Goal: Task Accomplishment & Management: Manage account settings

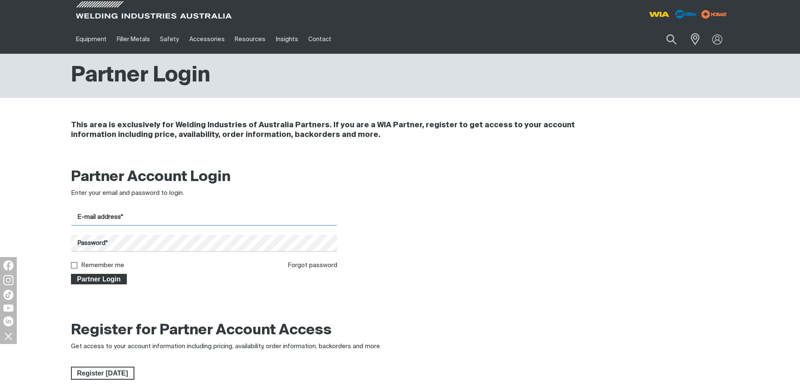
type input "[EMAIL_ADDRESS][DOMAIN_NAME]"
click at [125, 279] on span "Partner Login" at bounding box center [99, 279] width 55 height 11
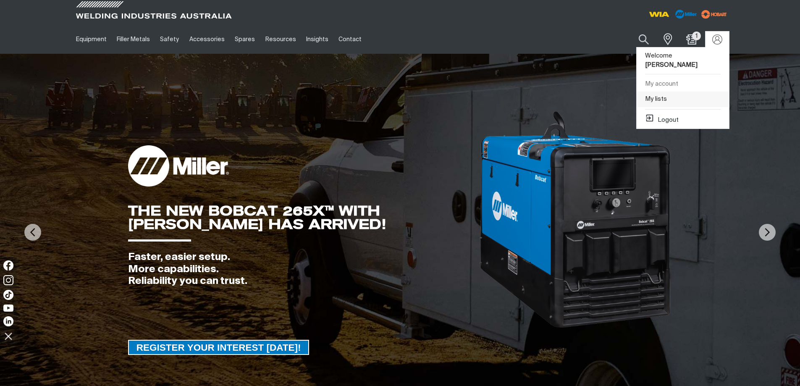
click at [648, 92] on link "My lists" at bounding box center [682, 100] width 92 height 16
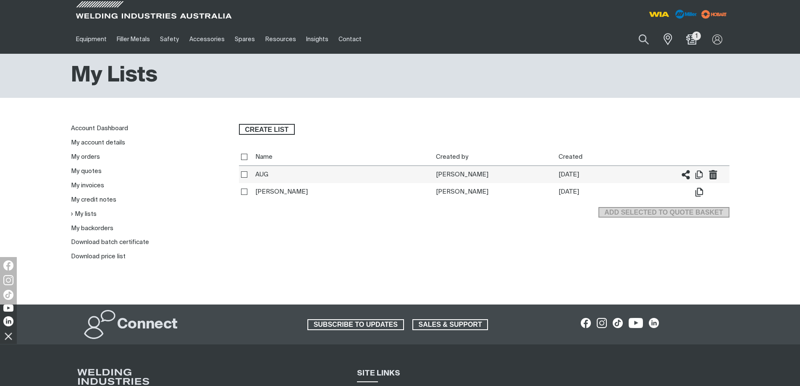
click at [257, 173] on th "AUG" at bounding box center [343, 175] width 180 height 18
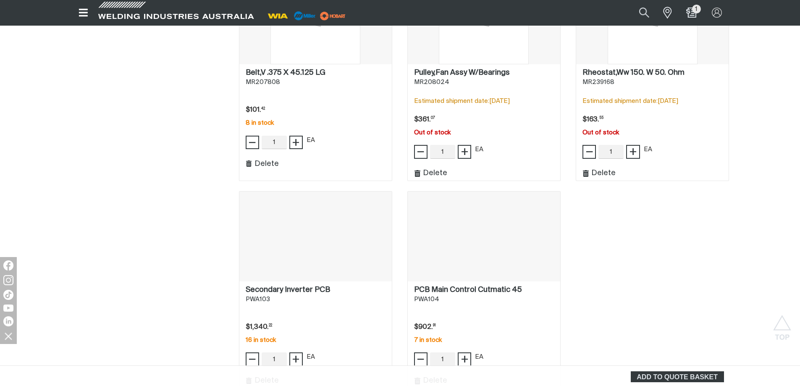
scroll to position [630, 0]
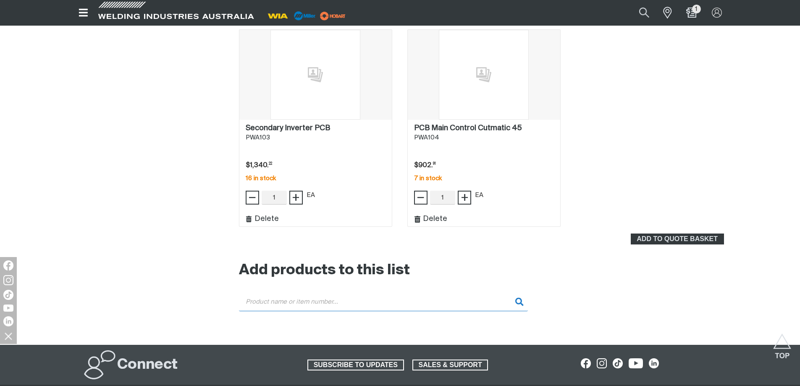
click at [317, 298] on input "Search" at bounding box center [383, 301] width 289 height 19
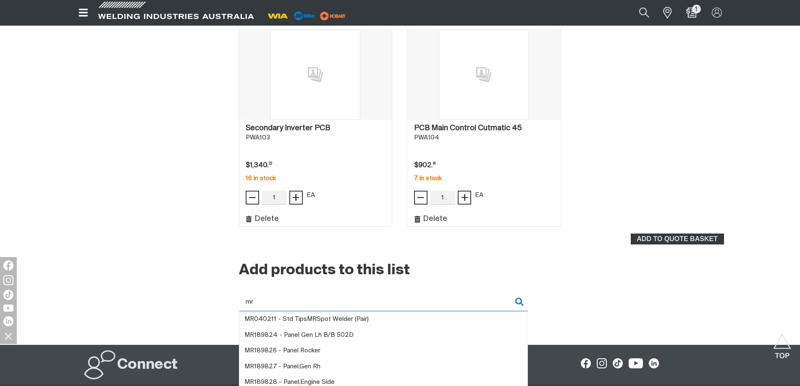
paste input "218296"
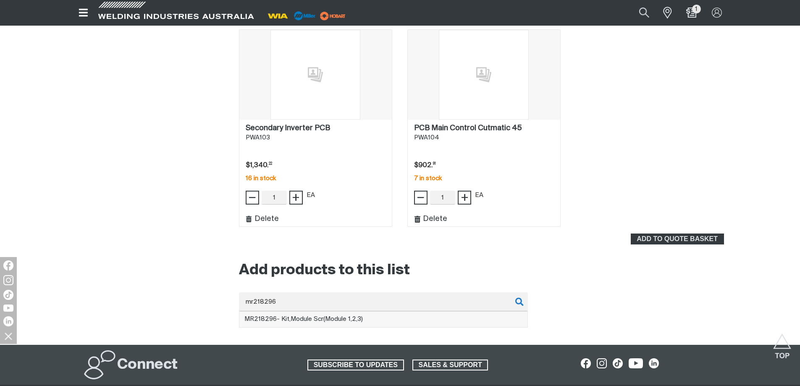
click at [332, 318] on span "MR218296 - Kit,Module Scr(Module 1,2,3)" at bounding box center [303, 319] width 118 height 6
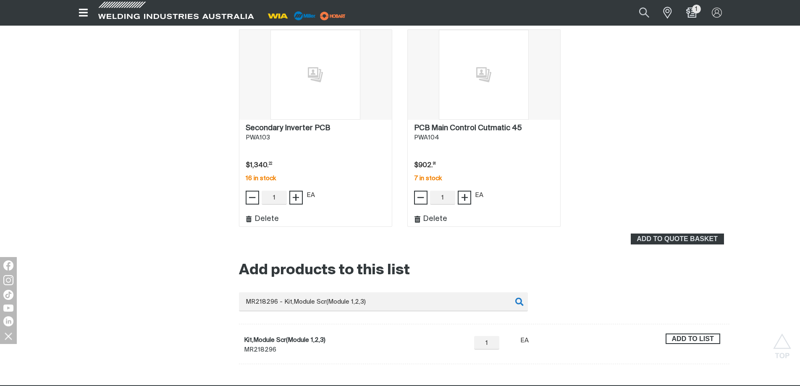
click at [682, 336] on span "Add to list" at bounding box center [692, 338] width 53 height 11
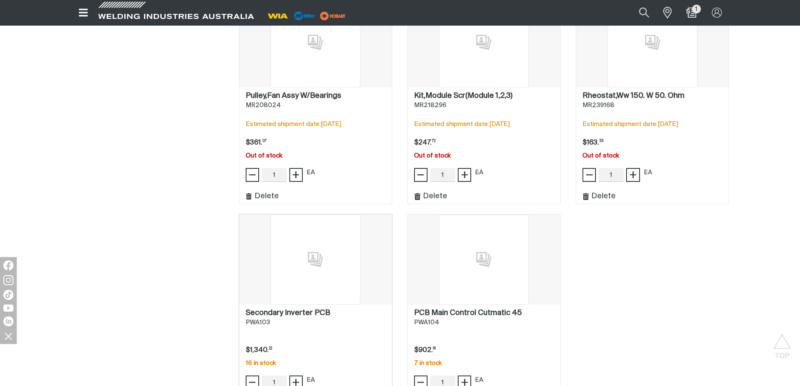
scroll to position [1007, 0]
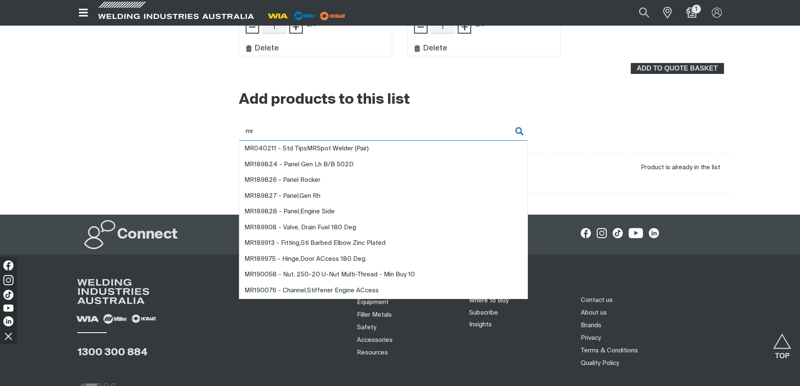
paste input "218292"
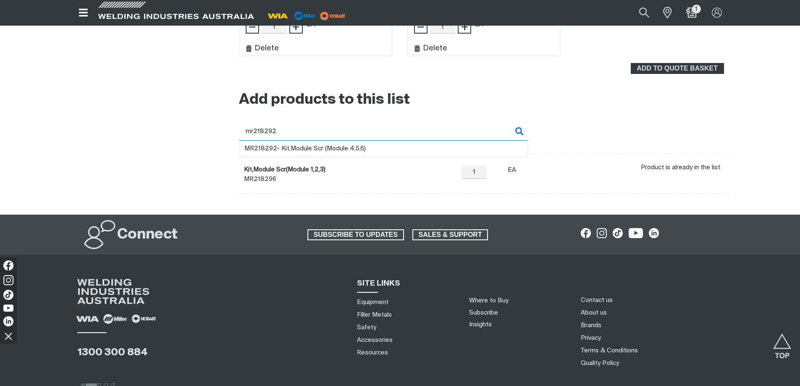
type input "mr218292"
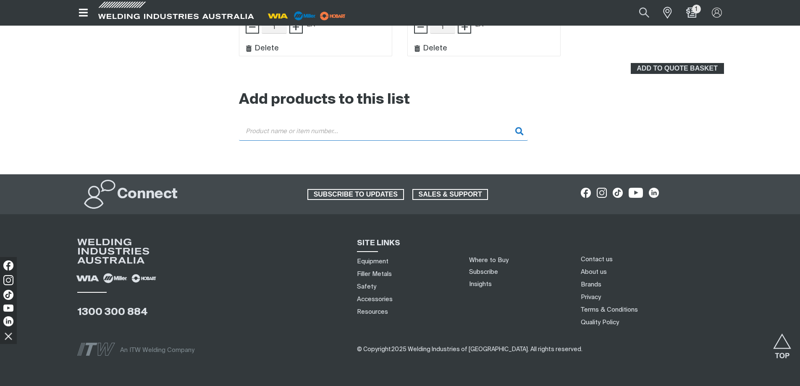
type input "MR218292 - Kit,Module Scr (Module 4,5,6)"
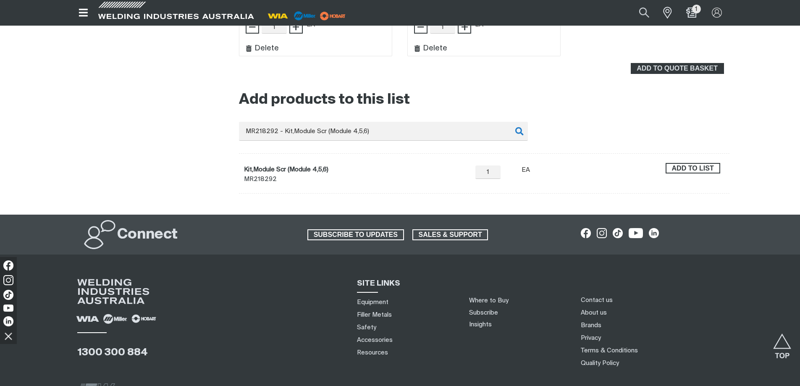
click at [677, 170] on span "Add to list" at bounding box center [692, 168] width 53 height 11
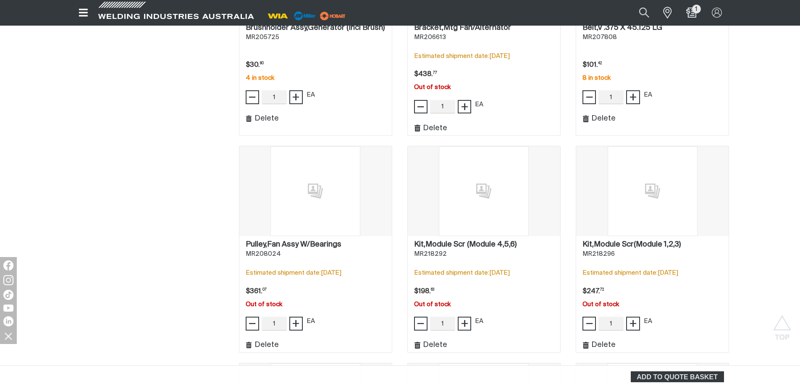
scroll to position [546, 0]
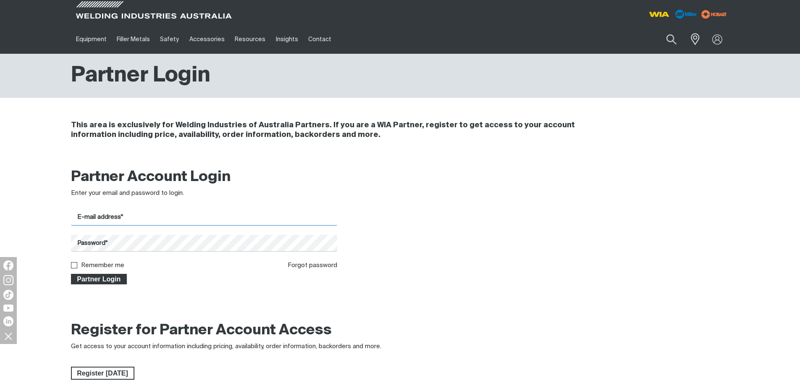
type input "[EMAIL_ADDRESS][DOMAIN_NAME]"
click at [89, 277] on span "Partner Login" at bounding box center [99, 279] width 55 height 11
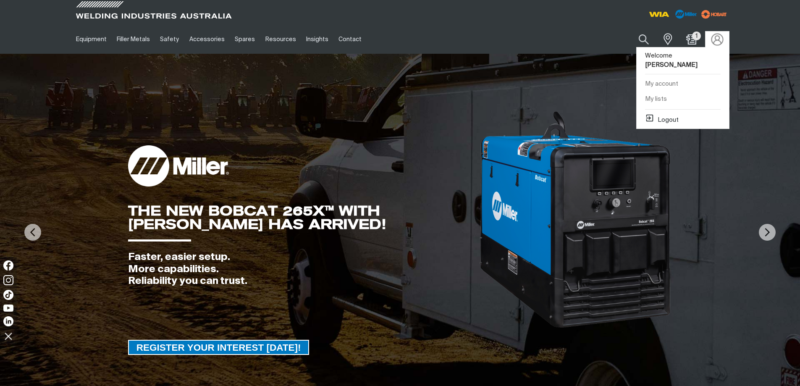
click at [720, 37] on img at bounding box center [717, 39] width 12 height 12
click at [661, 92] on link "My lists" at bounding box center [682, 100] width 92 height 16
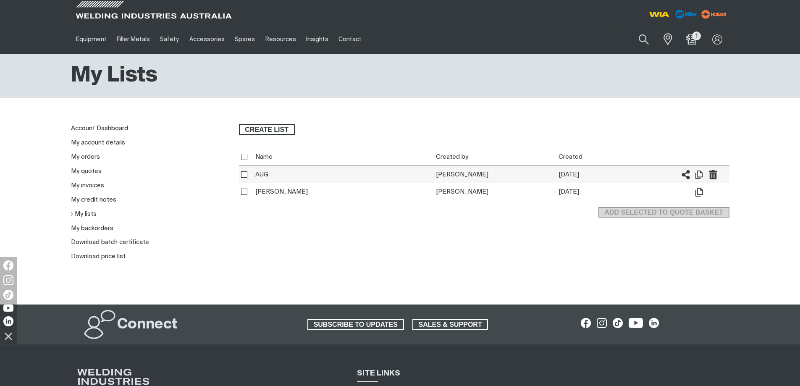
click at [436, 175] on td "[PERSON_NAME]" at bounding box center [495, 175] width 123 height 18
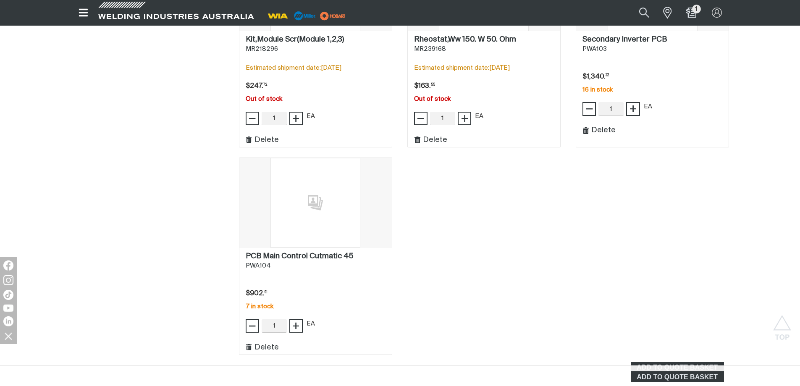
scroll to position [923, 0]
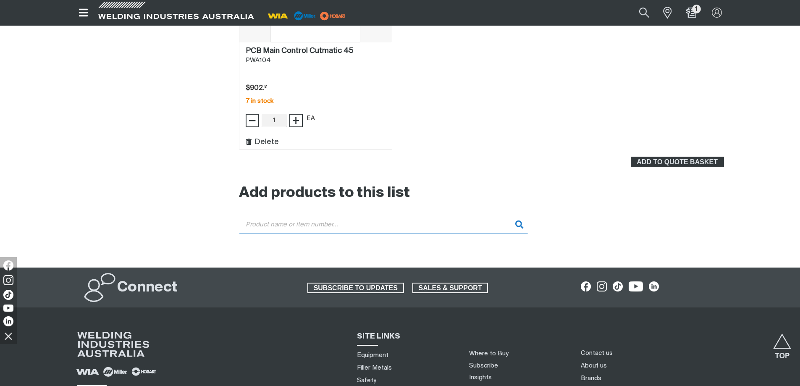
click at [361, 223] on input "Search" at bounding box center [383, 224] width 289 height 19
paste input "MR179629"
type input "MR179629"
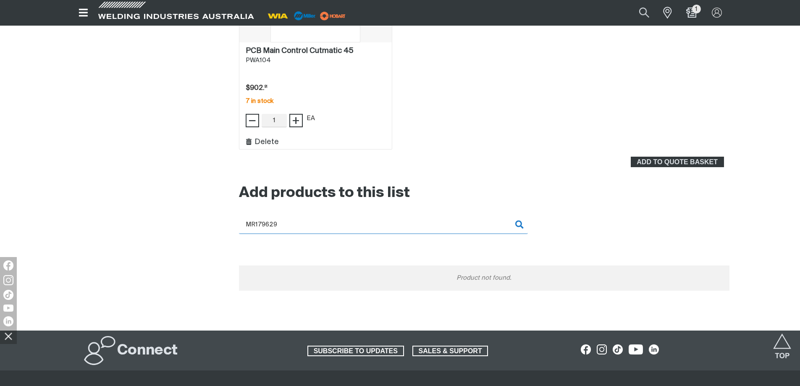
click at [518, 222] on input "MR179629" at bounding box center [383, 224] width 289 height 19
